Goal: Use online tool/utility

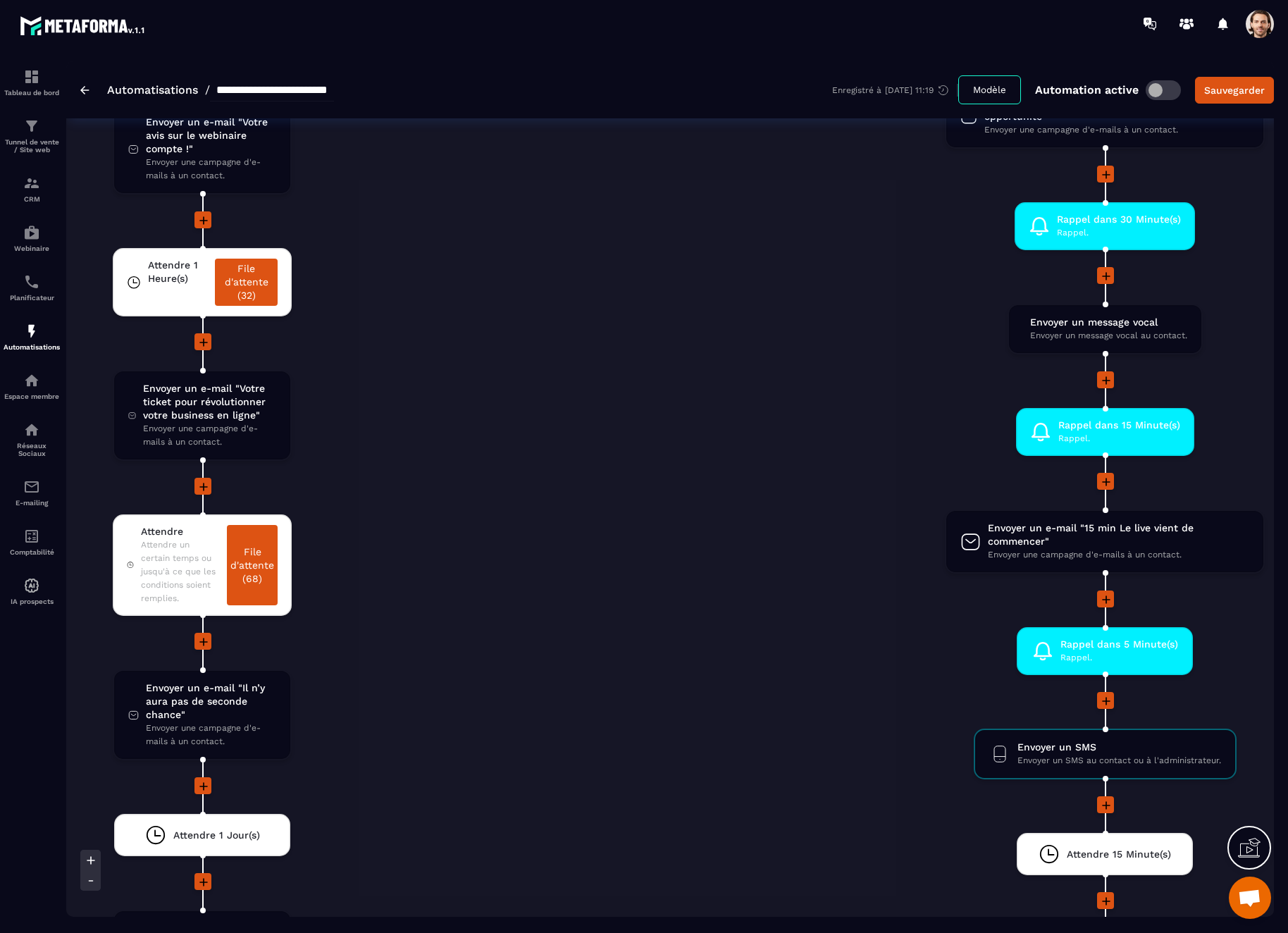
scroll to position [2909, 0]
